Goal: Task Accomplishment & Management: Use online tool/utility

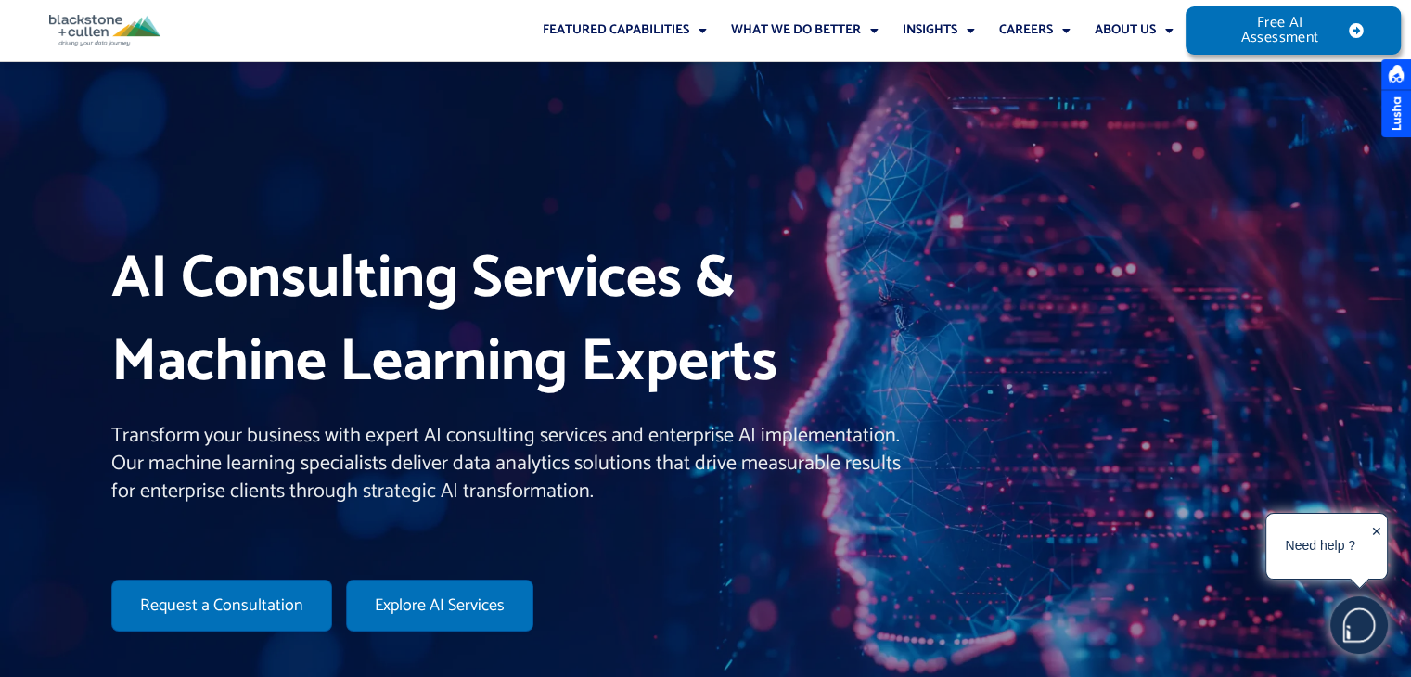
drag, startPoint x: 1424, startPoint y: 20, endPoint x: 1399, endPoint y: -61, distance: 85.4
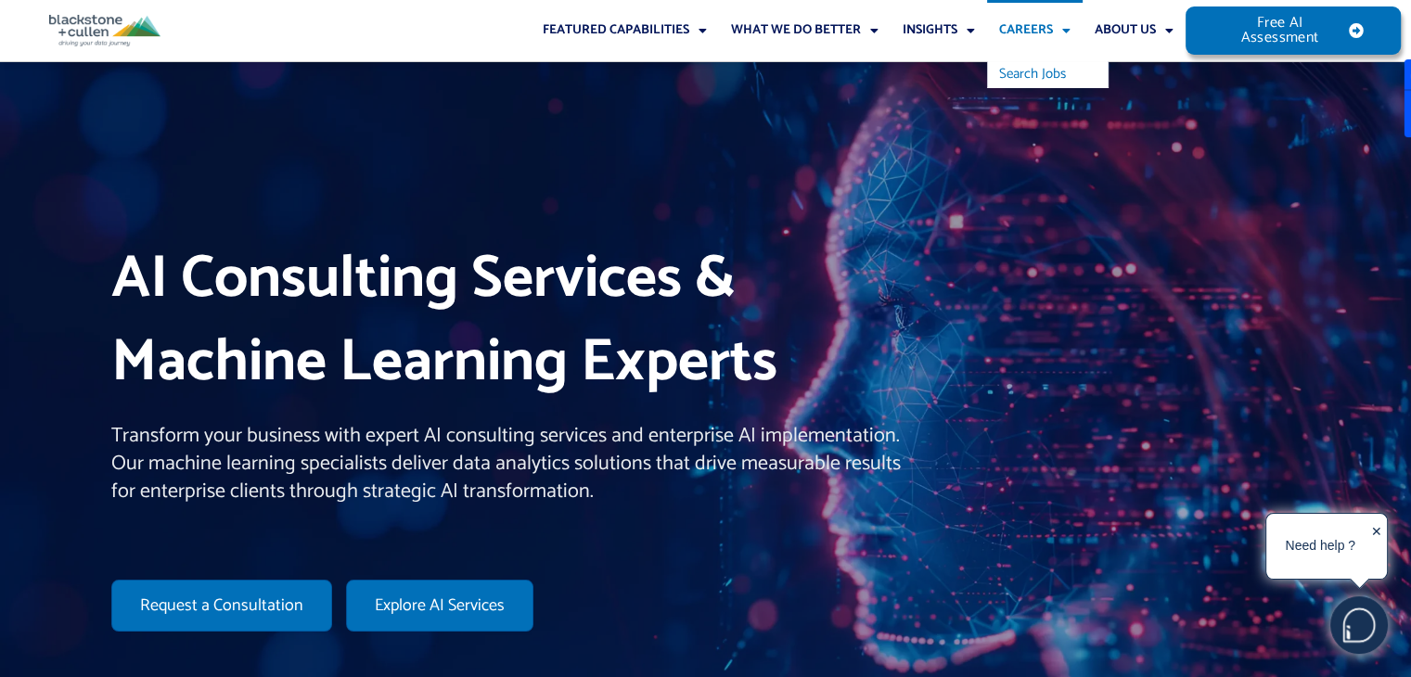
click at [1020, 75] on link "Search Jobs" at bounding box center [1047, 74] width 121 height 26
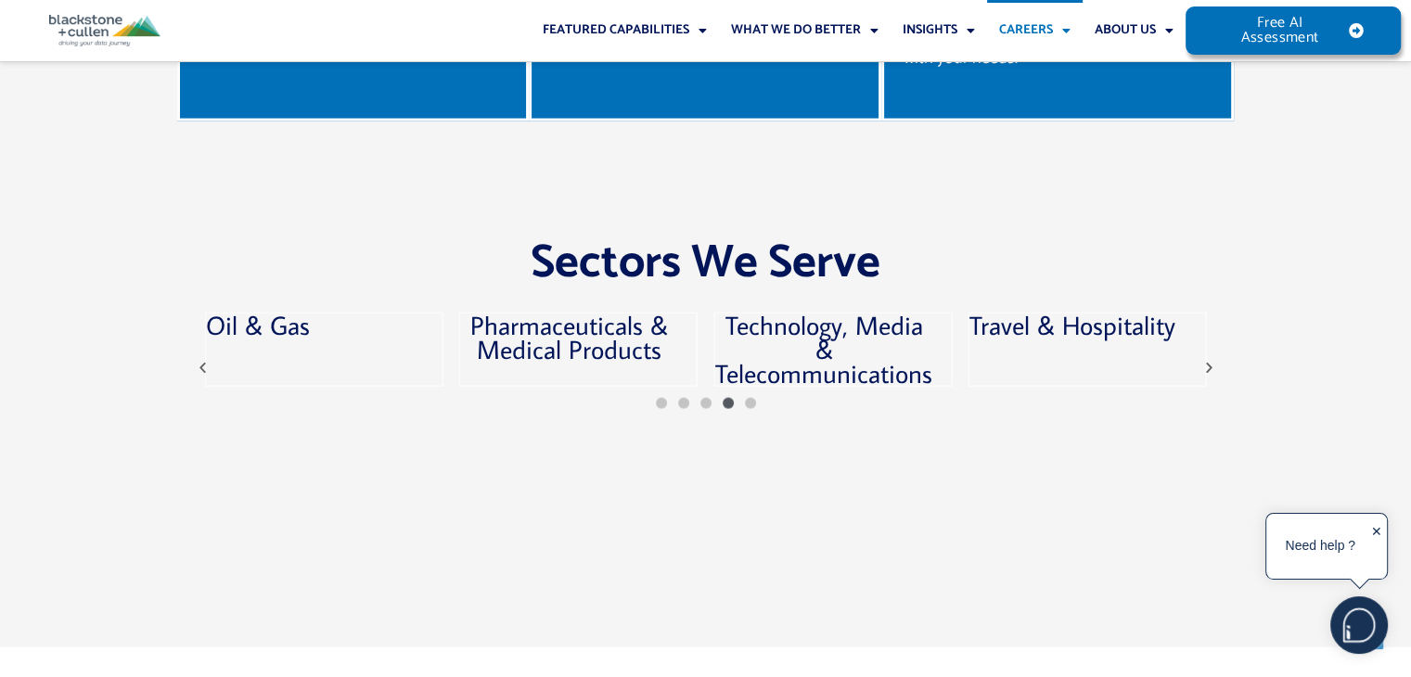
scroll to position [3978, 0]
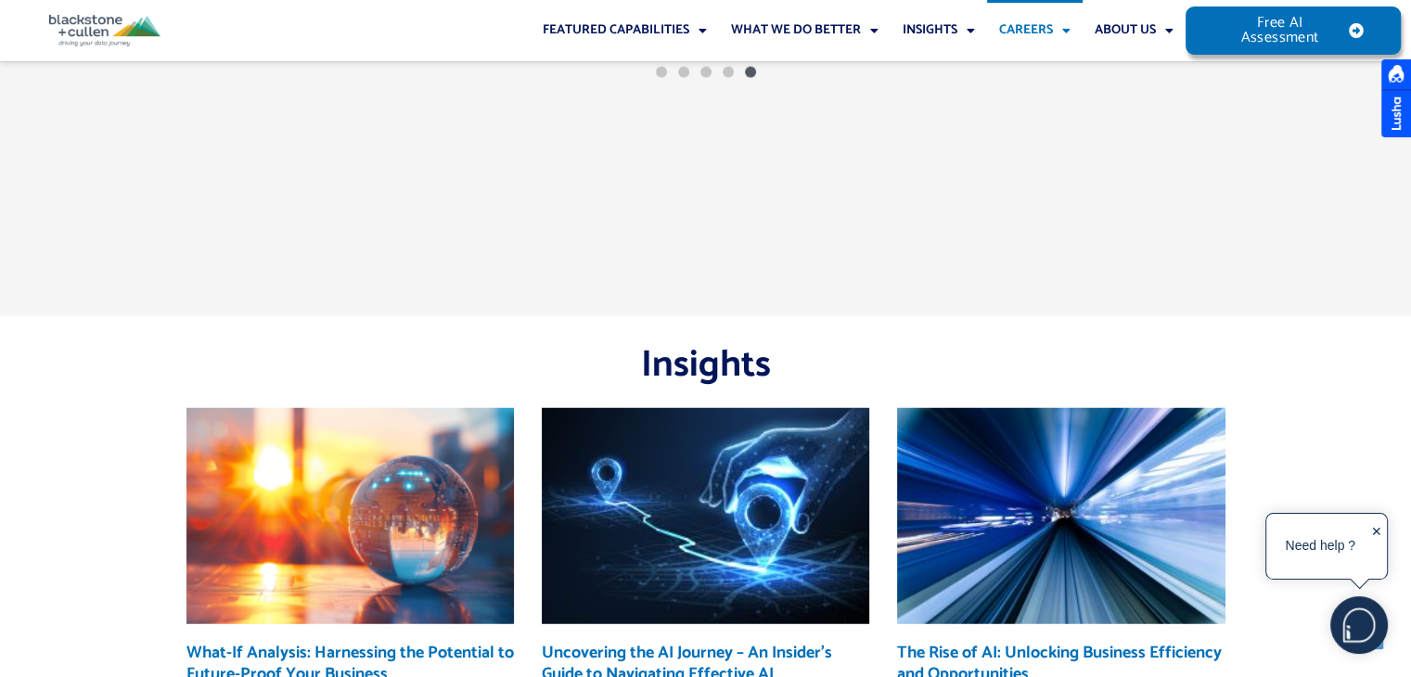
drag, startPoint x: 1424, startPoint y: 27, endPoint x: 1421, endPoint y: 455, distance: 427.6
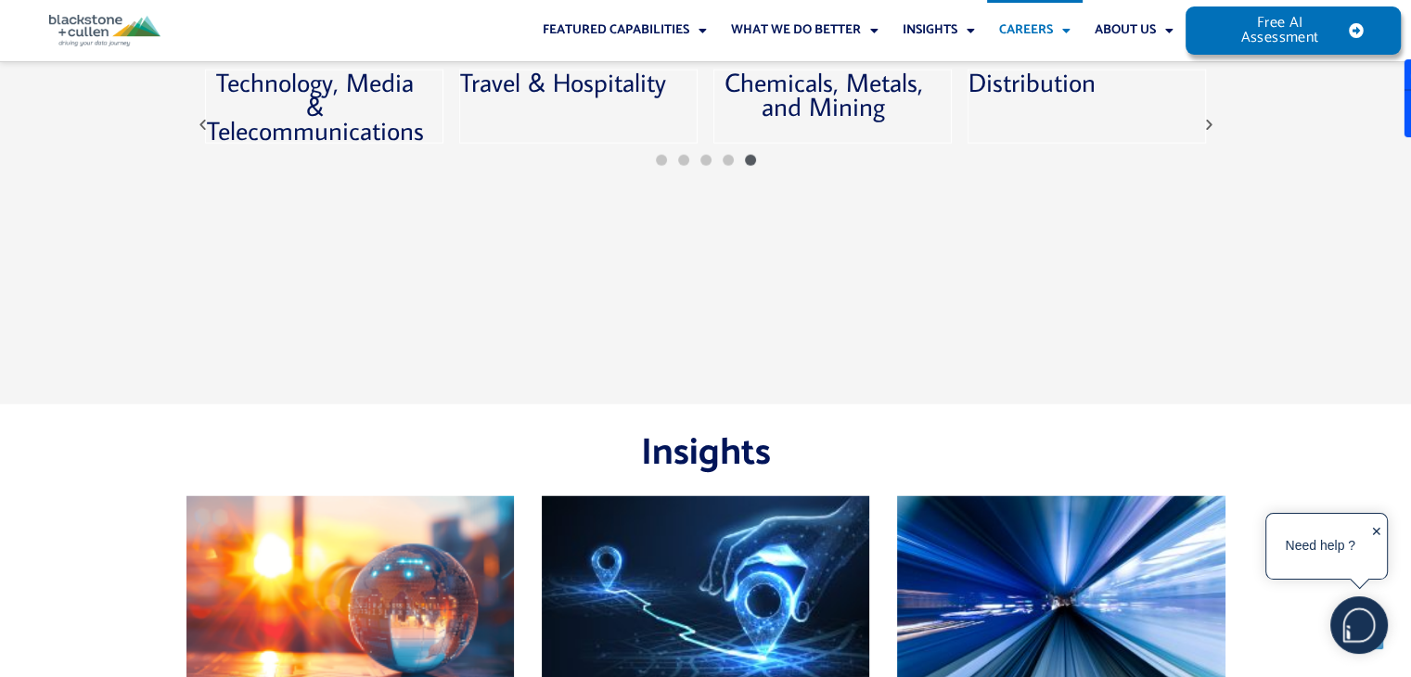
click at [1377, 528] on div "✕" at bounding box center [1376, 548] width 11 height 58
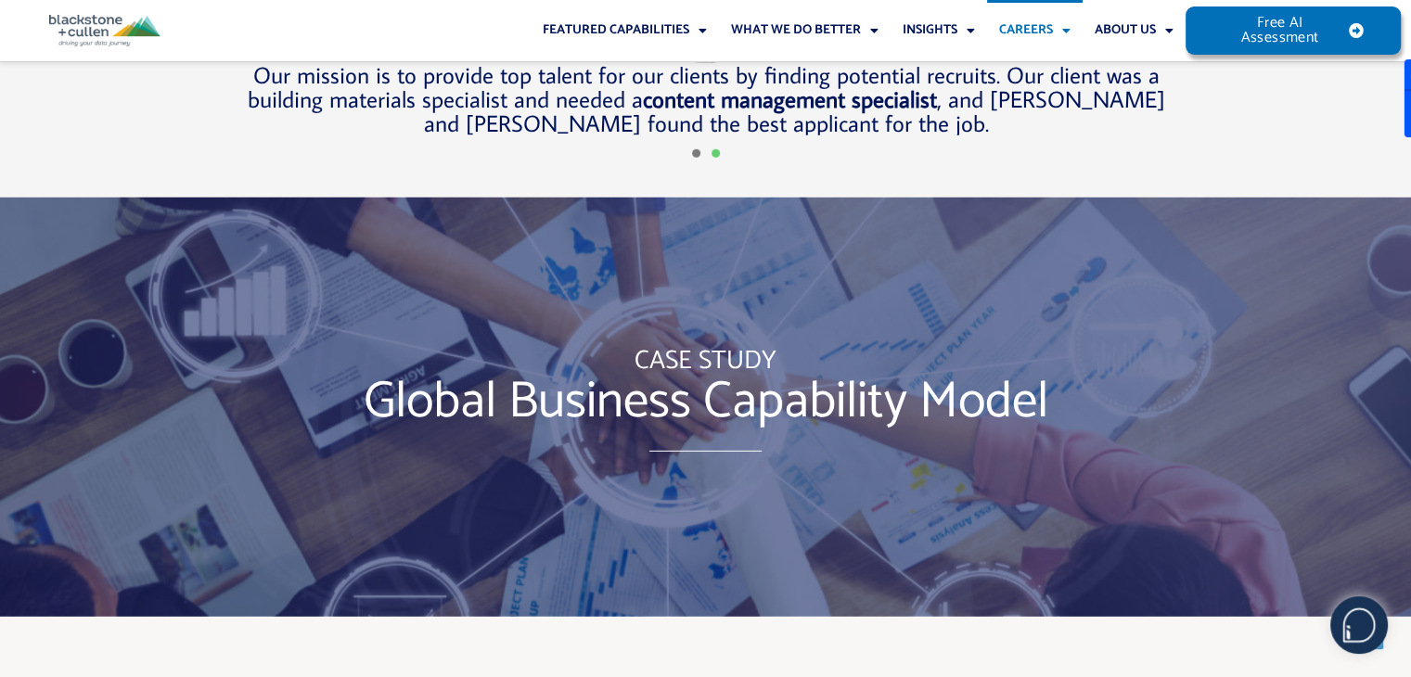
scroll to position [5467, 0]
